Goal: Check status: Check status

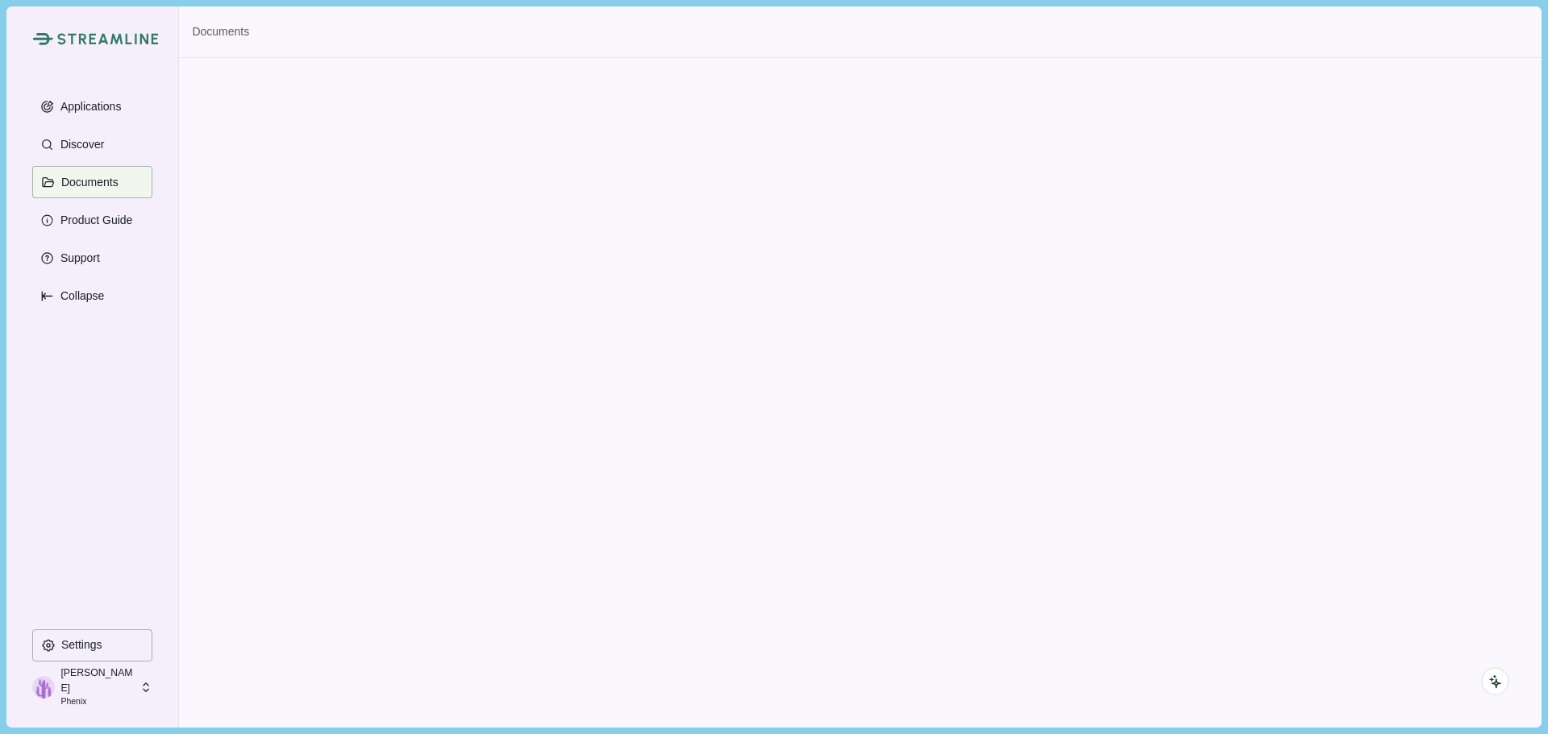
click at [92, 686] on p "[PERSON_NAME]" at bounding box center [97, 681] width 74 height 30
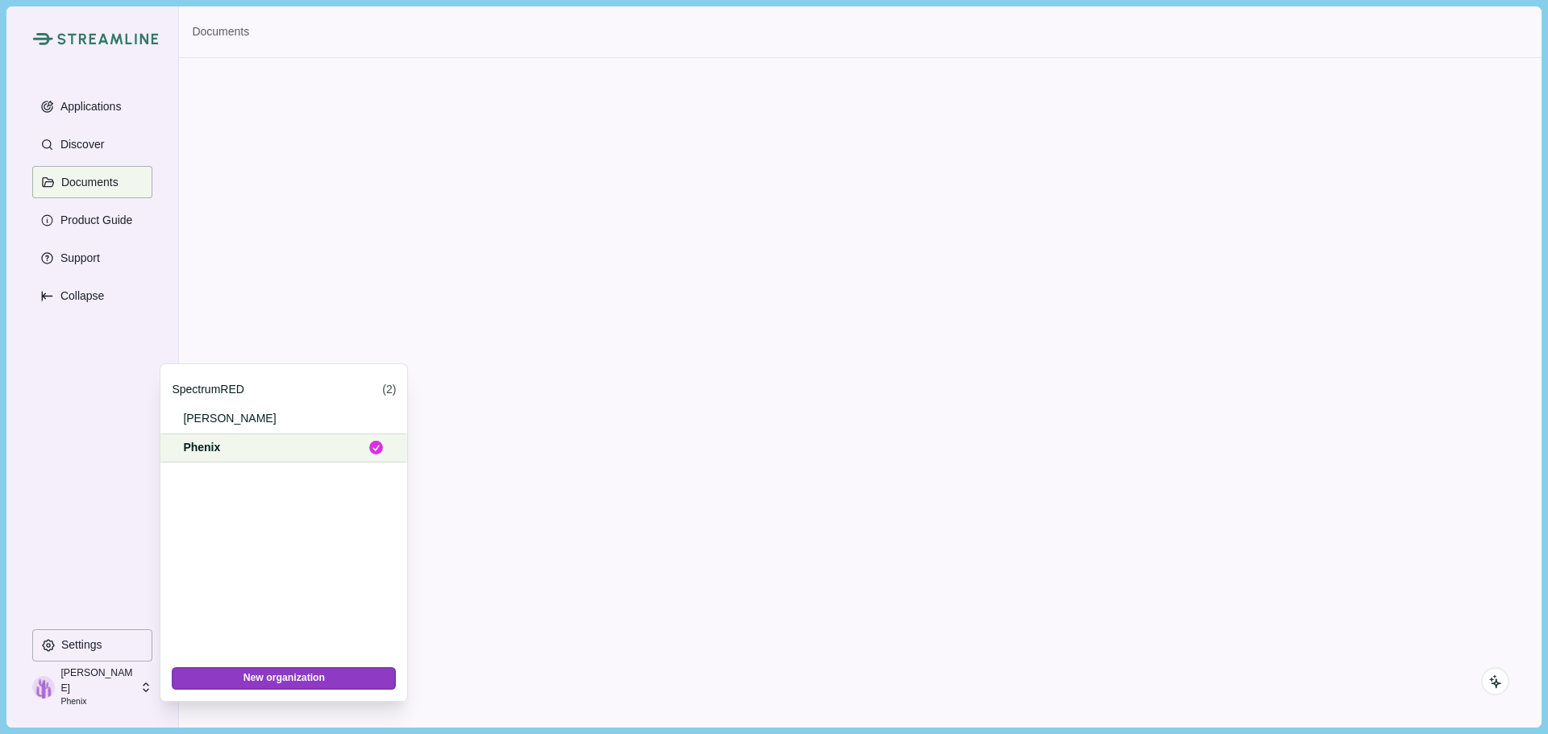
click at [224, 451] on p "Phenix" at bounding box center [269, 447] width 173 height 17
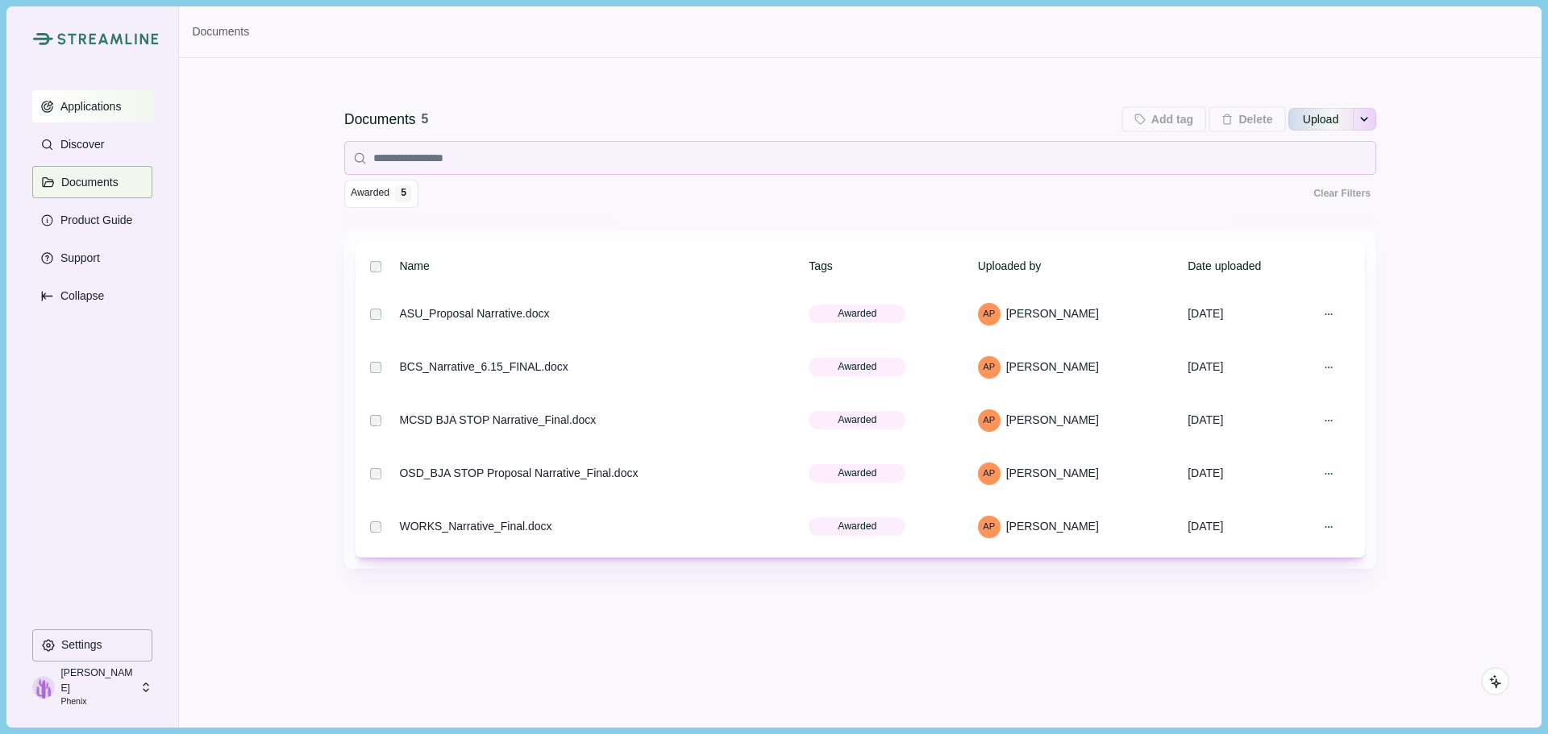
click at [90, 114] on button "Applications" at bounding box center [92, 106] width 120 height 32
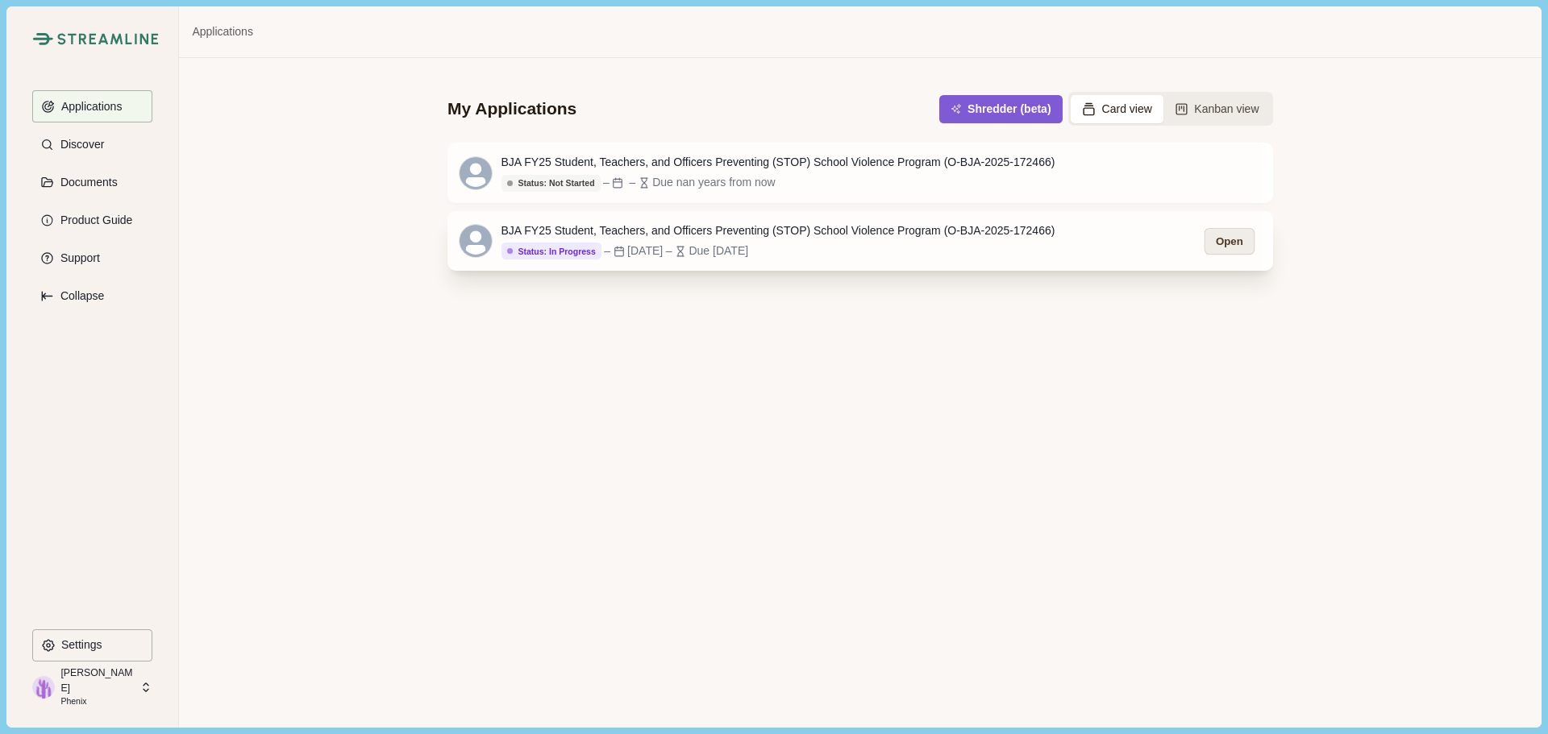
click at [1237, 243] on button "Open" at bounding box center [1229, 241] width 50 height 27
